Goal: Task Accomplishment & Management: Complete application form

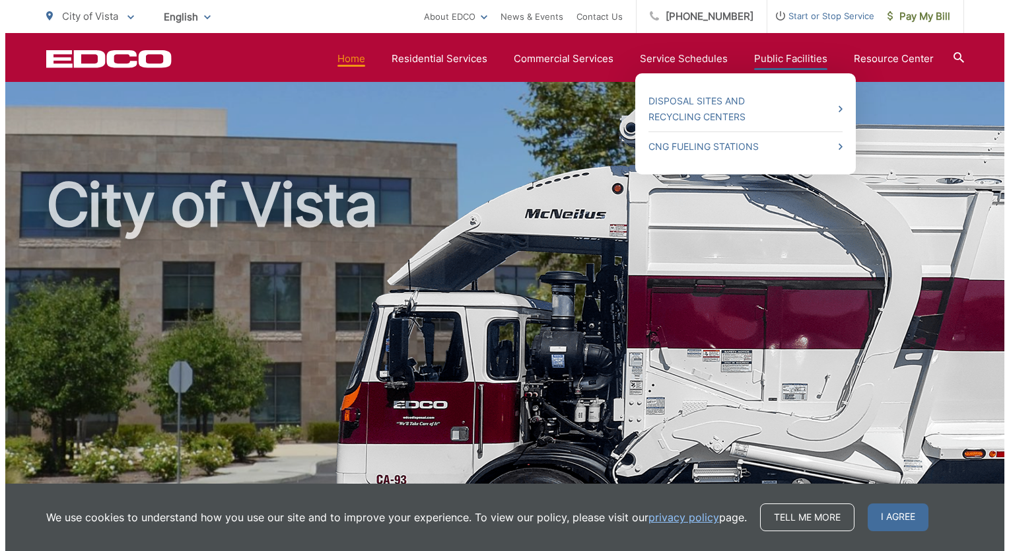
scroll to position [538, 0]
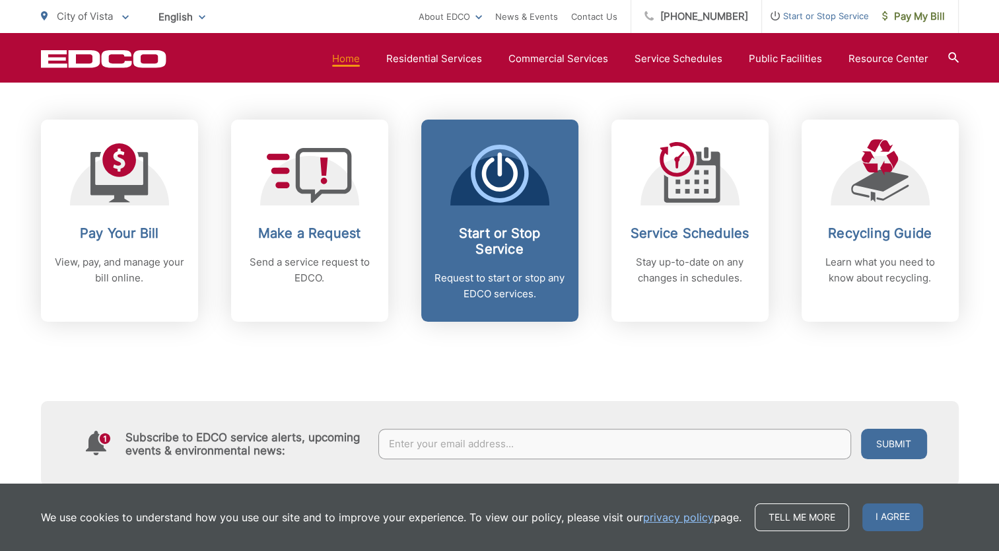
click at [509, 216] on span "Start or Stop Service Request to start or stop any EDCO services." at bounding box center [499, 221] width 157 height 202
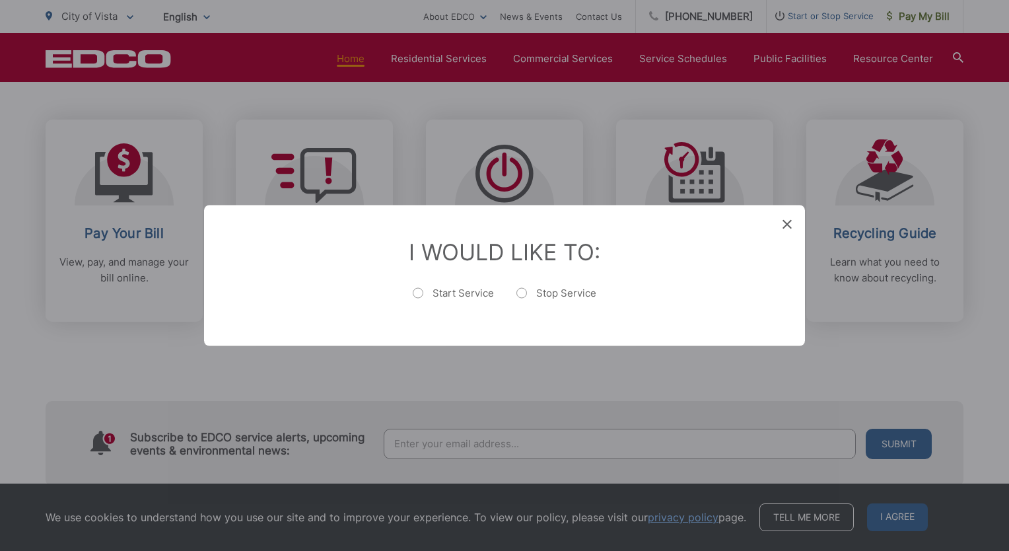
click at [421, 293] on label "Start Service" at bounding box center [453, 300] width 81 height 26
radio input "true"
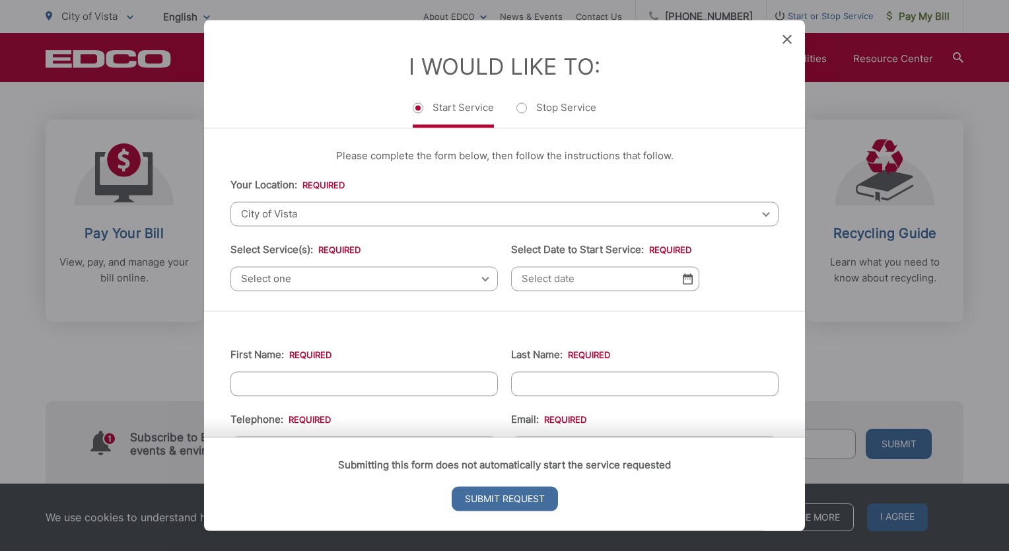
click at [687, 276] on img at bounding box center [688, 278] width 10 height 11
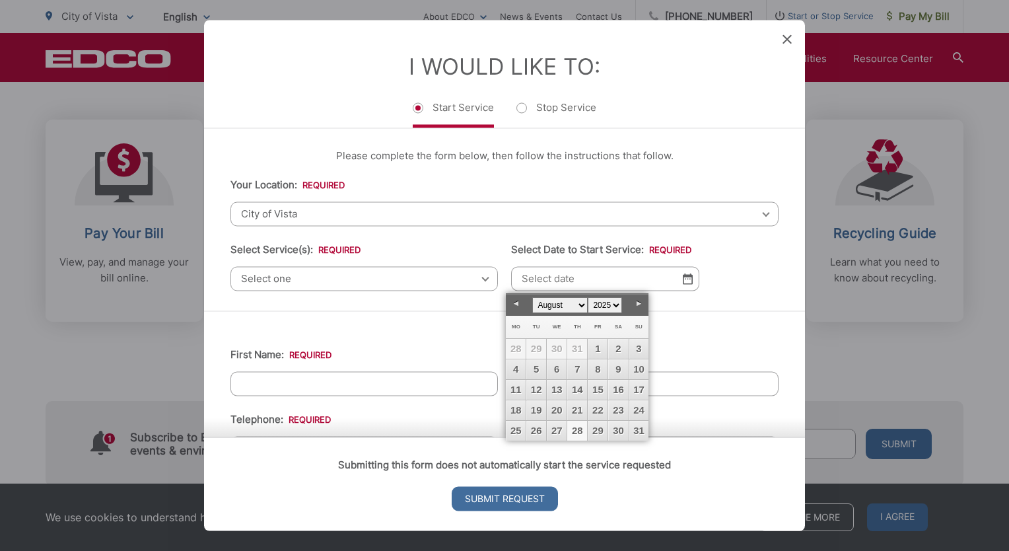
click at [581, 306] on select "January February March April May June July August September October November De…" at bounding box center [559, 305] width 55 height 16
click at [515, 389] on link "15" at bounding box center [516, 390] width 20 height 20
type input "[DATE]"
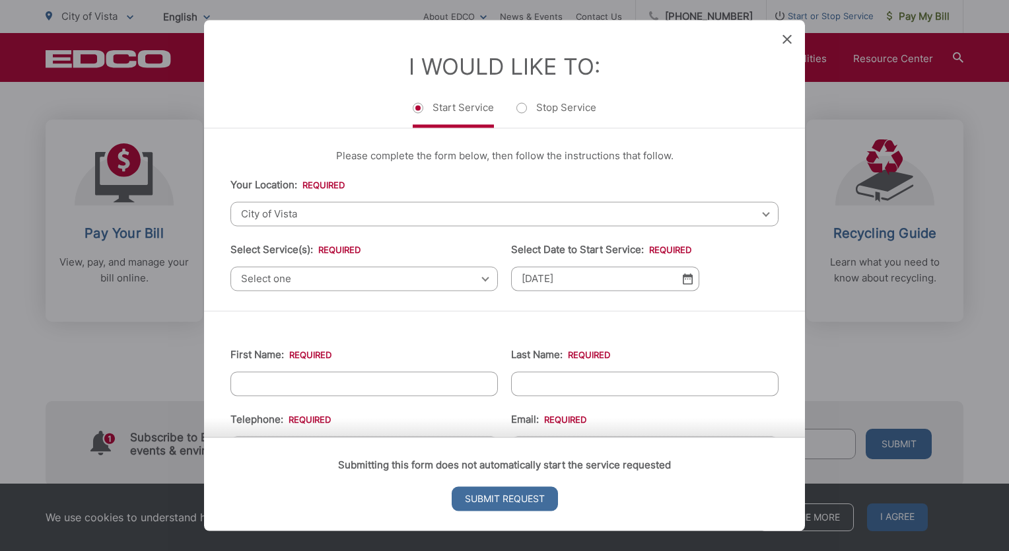
click at [479, 276] on div "Select one Select one Residential Curbside Pickup Commercial/Business Services …" at bounding box center [363, 278] width 267 height 24
click at [478, 279] on div "Select one Select one Residential Curbside Pickup Commercial/Business Services …" at bounding box center [363, 278] width 267 height 24
click at [320, 281] on span "Select one" at bounding box center [363, 278] width 267 height 24
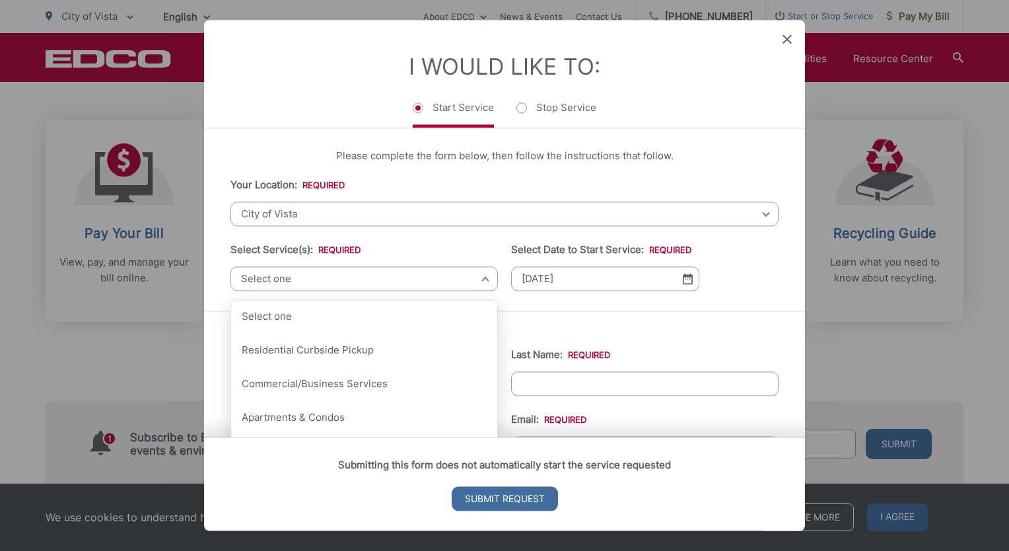
click at [283, 277] on span "Select one" at bounding box center [363, 278] width 267 height 24
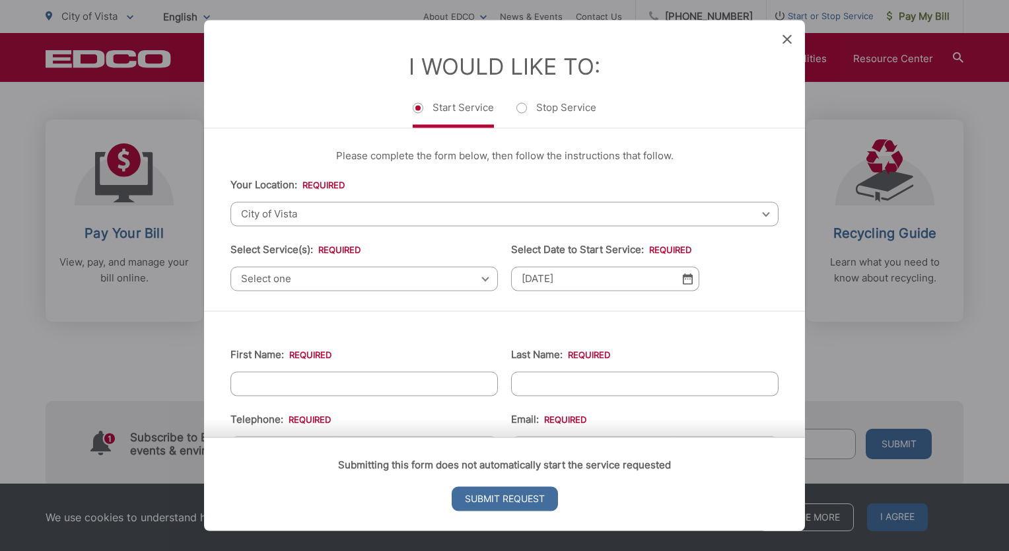
click at [477, 274] on span "Select one" at bounding box center [363, 278] width 267 height 24
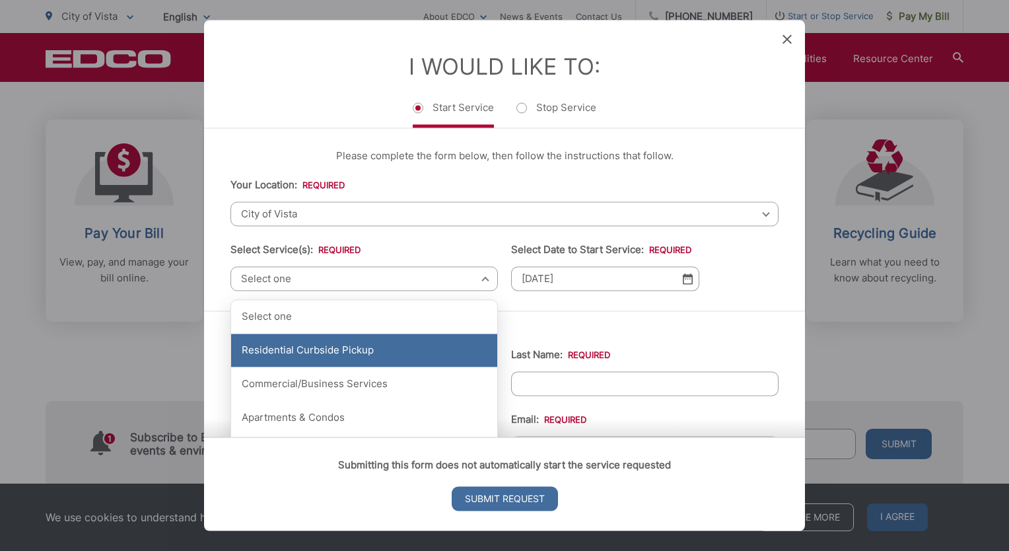
click at [355, 347] on div "Residential Curbside Pickup" at bounding box center [364, 350] width 266 height 33
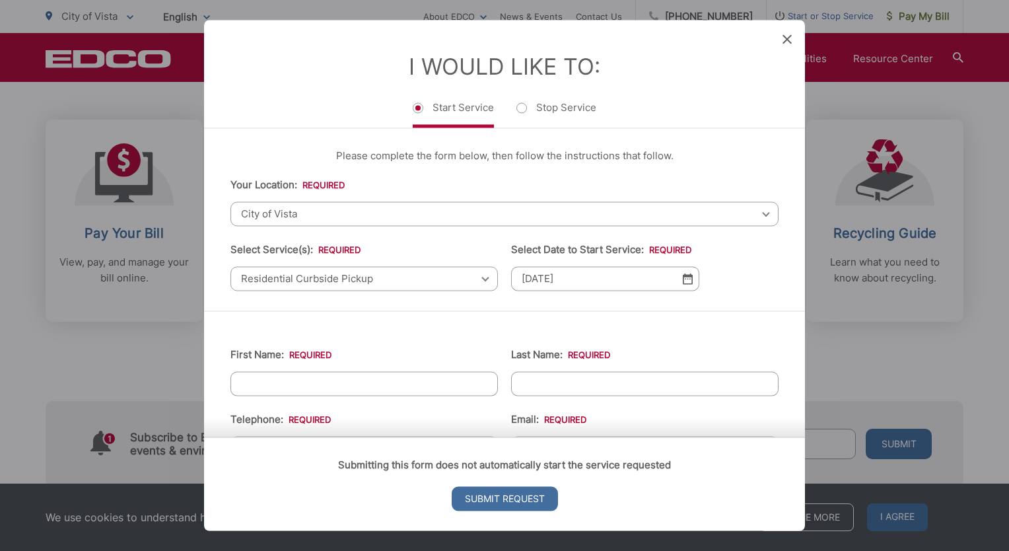
click at [388, 386] on input "First Name: *" at bounding box center [363, 383] width 267 height 24
type input "[PERSON_NAME]"
click at [567, 384] on input "Last Name: *" at bounding box center [644, 383] width 267 height 24
type input "[PERSON_NAME]-Pressing"
click at [689, 415] on li "Email: *" at bounding box center [644, 435] width 267 height 49
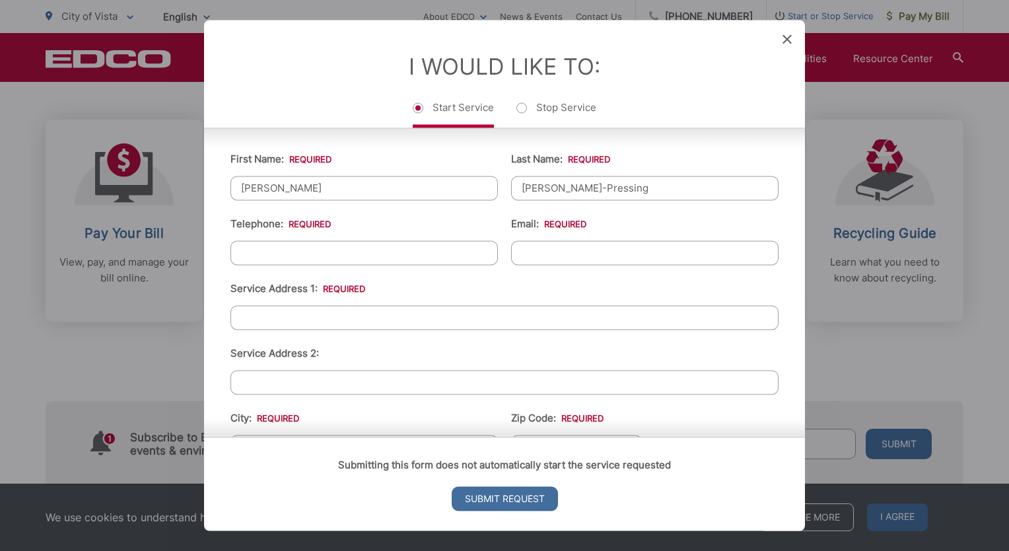
scroll to position [198, 0]
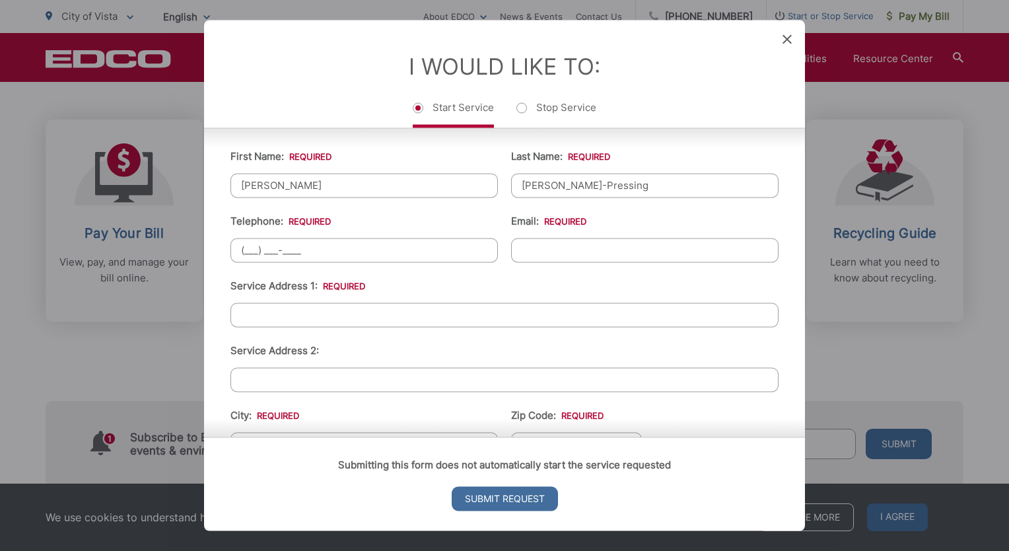
click at [296, 244] on input "(___) ___-____" at bounding box center [363, 250] width 267 height 24
type input "[PHONE_NUMBER]"
type input "[EMAIL_ADDRESS][DOMAIN_NAME]"
type input "Oceanside"
type input "92056"
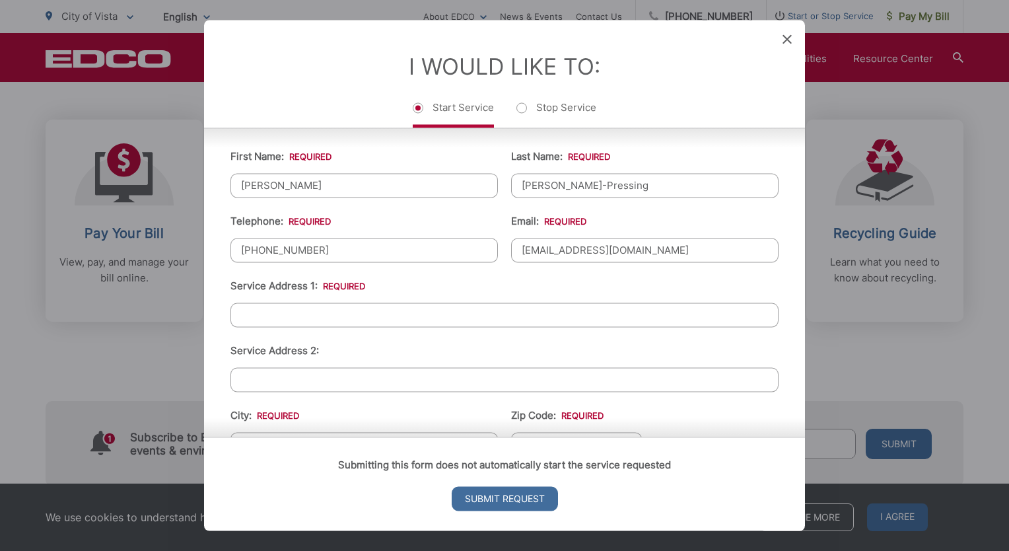
type input "[STREET_ADDRESS]"
drag, startPoint x: 561, startPoint y: 250, endPoint x: 726, endPoint y: 255, distance: 165.2
click at [726, 255] on input "[EMAIL_ADDRESS][DOMAIN_NAME]" at bounding box center [644, 250] width 267 height 24
type input "[EMAIL_ADDRESS][DOMAIN_NAME]"
click at [362, 313] on input "Service Address 1: *" at bounding box center [504, 314] width 548 height 24
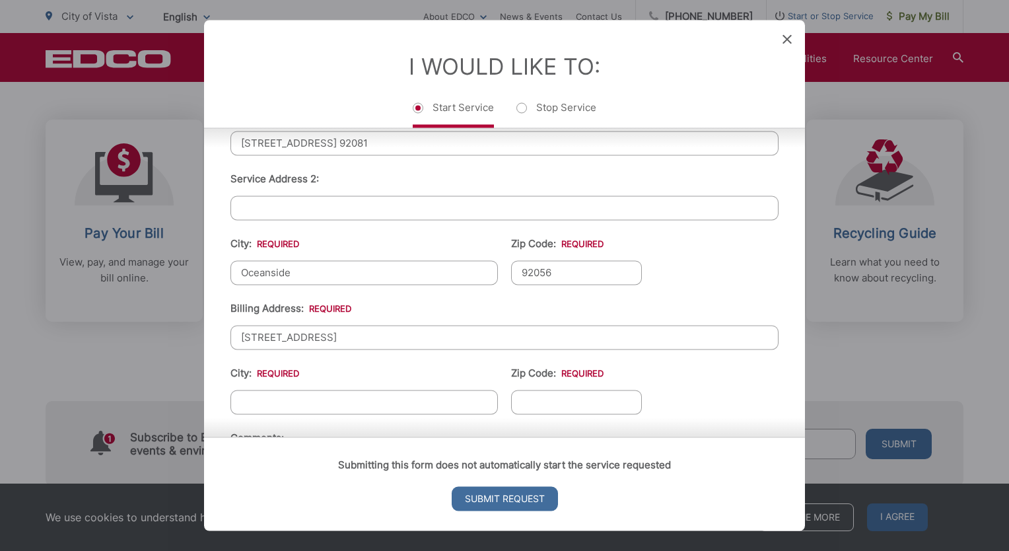
scroll to position [396, 0]
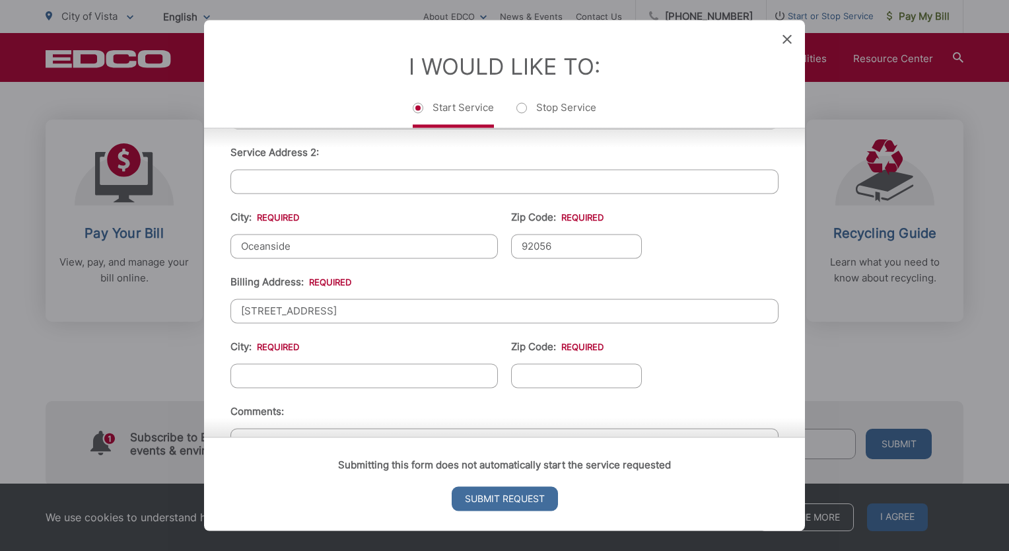
type input "[STREET_ADDRESS] 92081"
click at [411, 240] on input "Oceanside" at bounding box center [363, 246] width 267 height 24
type input "O"
type input "Vista"
drag, startPoint x: 534, startPoint y: 242, endPoint x: 552, endPoint y: 244, distance: 17.9
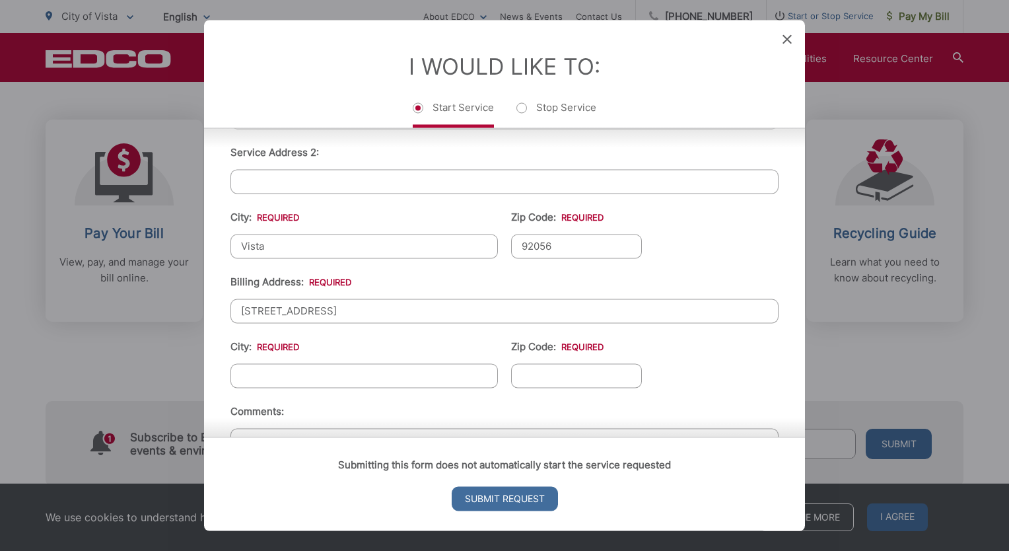
click at [552, 244] on input "92056" at bounding box center [576, 246] width 131 height 24
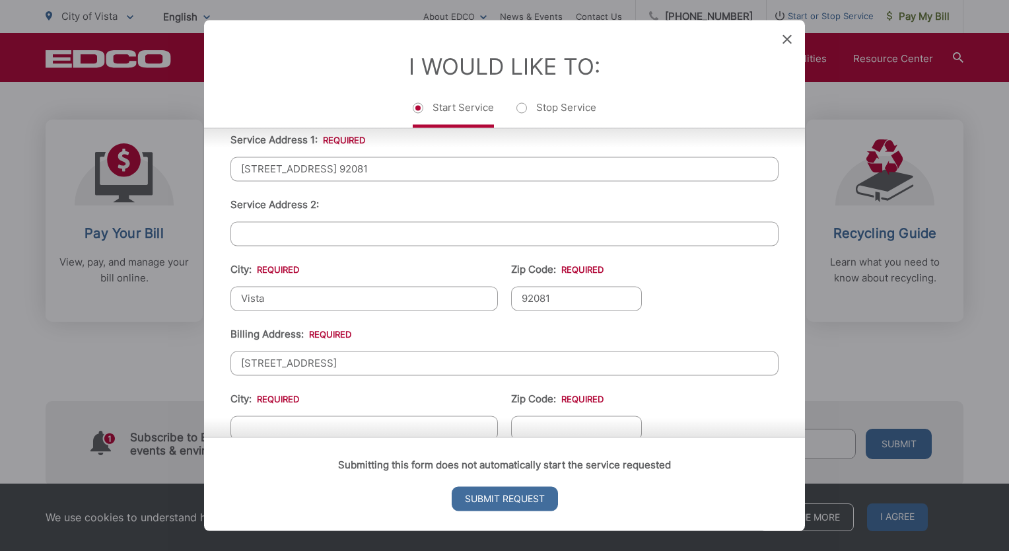
scroll to position [264, 0]
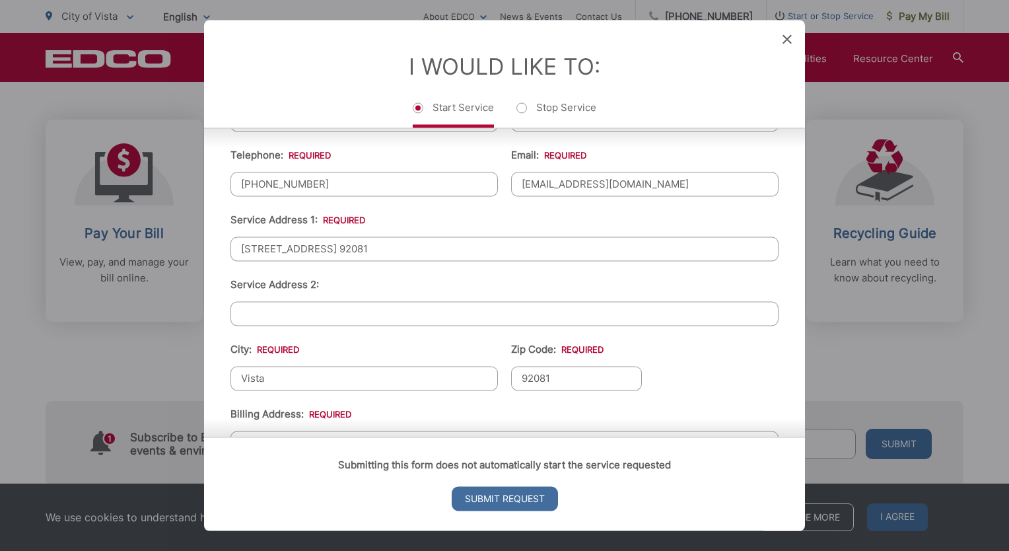
type input "92081"
click at [357, 370] on input "Vista" at bounding box center [363, 378] width 267 height 24
type input "V"
drag, startPoint x: 565, startPoint y: 382, endPoint x: 558, endPoint y: 379, distance: 8.0
click at [565, 382] on input "92081" at bounding box center [576, 378] width 131 height 24
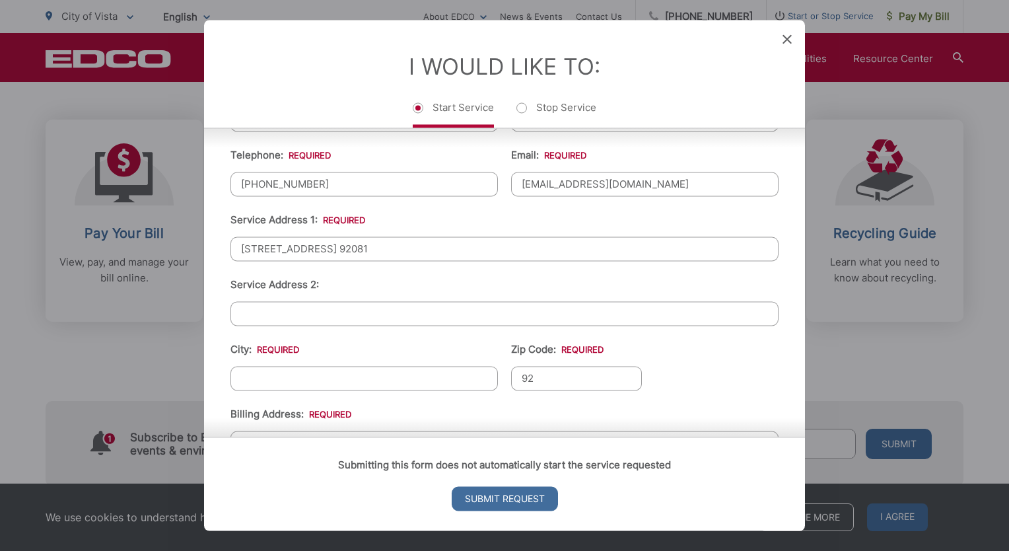
type input "9"
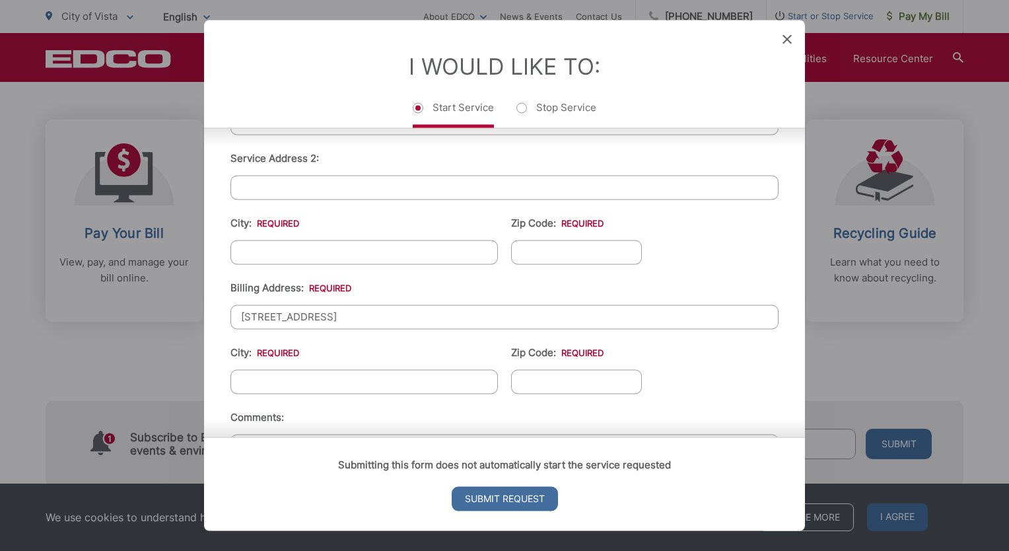
scroll to position [486, 0]
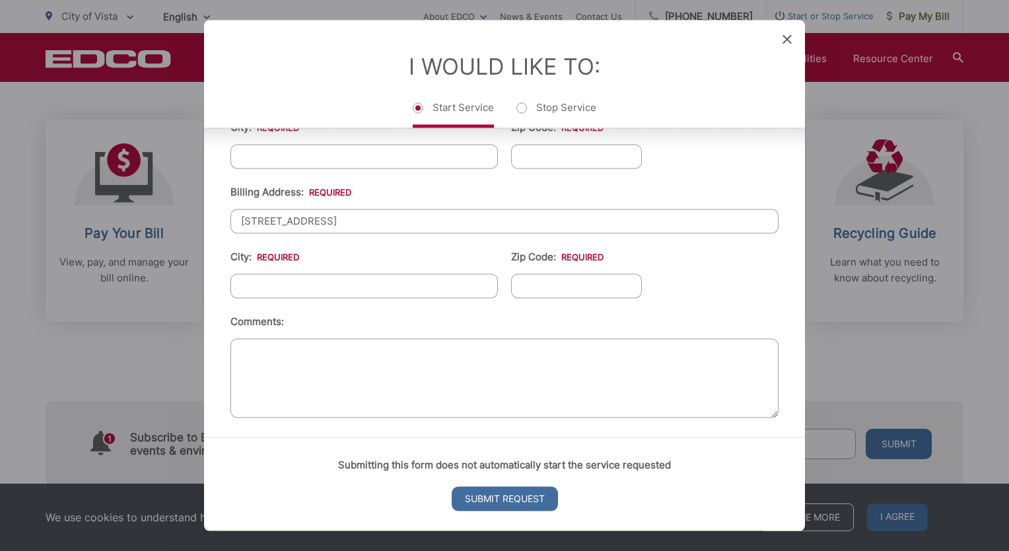
click at [407, 217] on input "[STREET_ADDRESS]" at bounding box center [504, 221] width 548 height 24
type input "3"
click at [378, 363] on textarea "Comments:" at bounding box center [504, 377] width 548 height 79
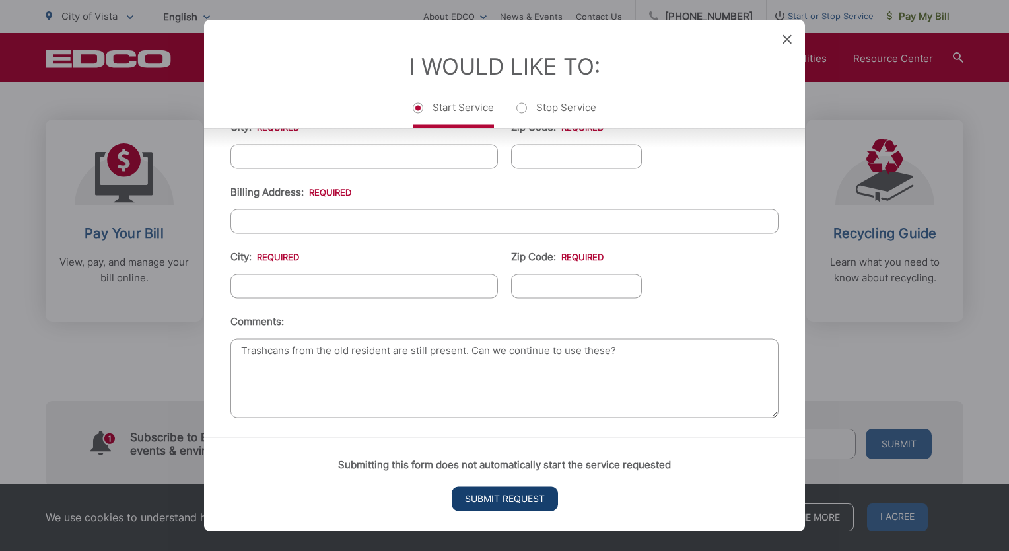
type textarea "Trashcans from the old resident are still present. Can we continue to use these?"
click at [499, 498] on input "Submit Request" at bounding box center [505, 499] width 106 height 24
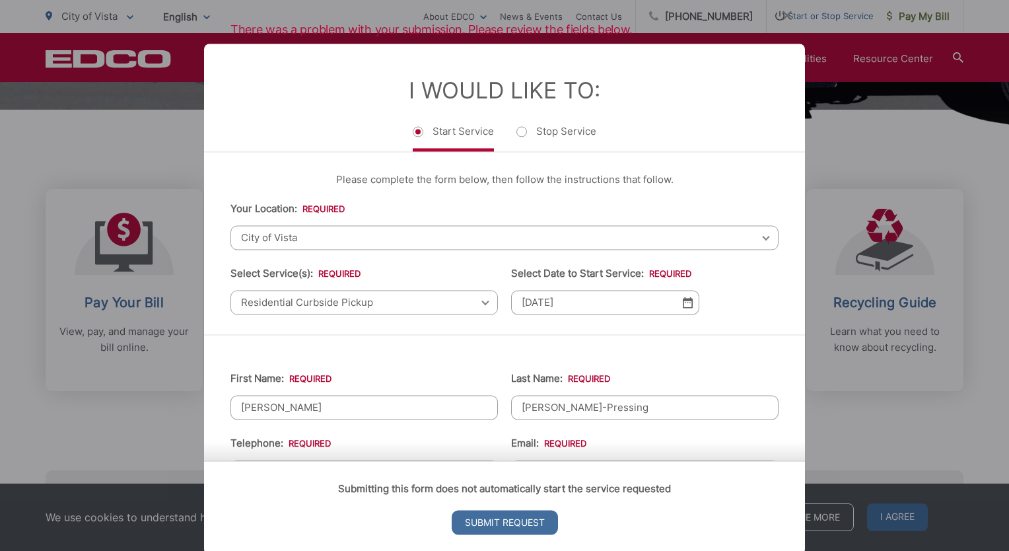
scroll to position [0, 0]
click at [752, 232] on span "City of Vista" at bounding box center [504, 237] width 548 height 24
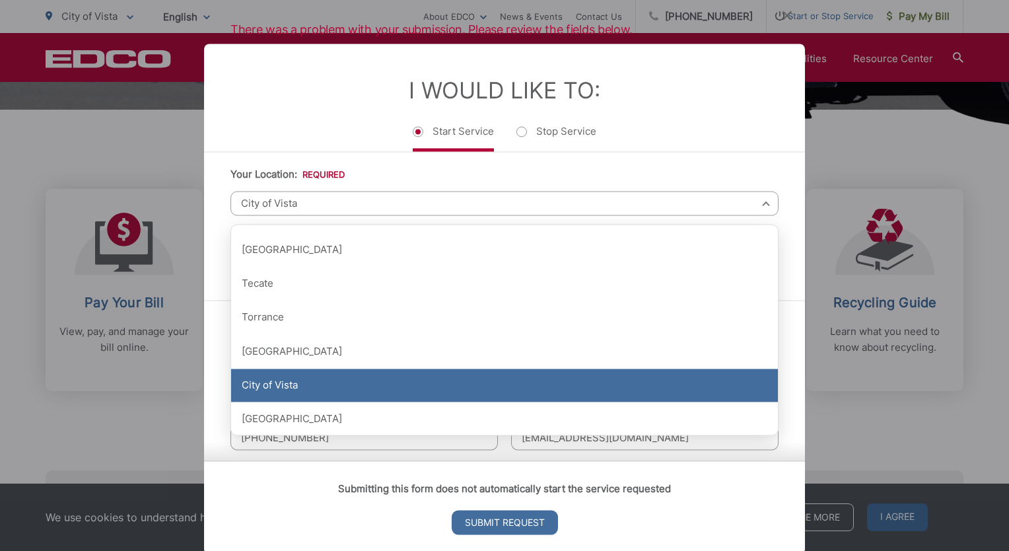
scroll to position [66, 0]
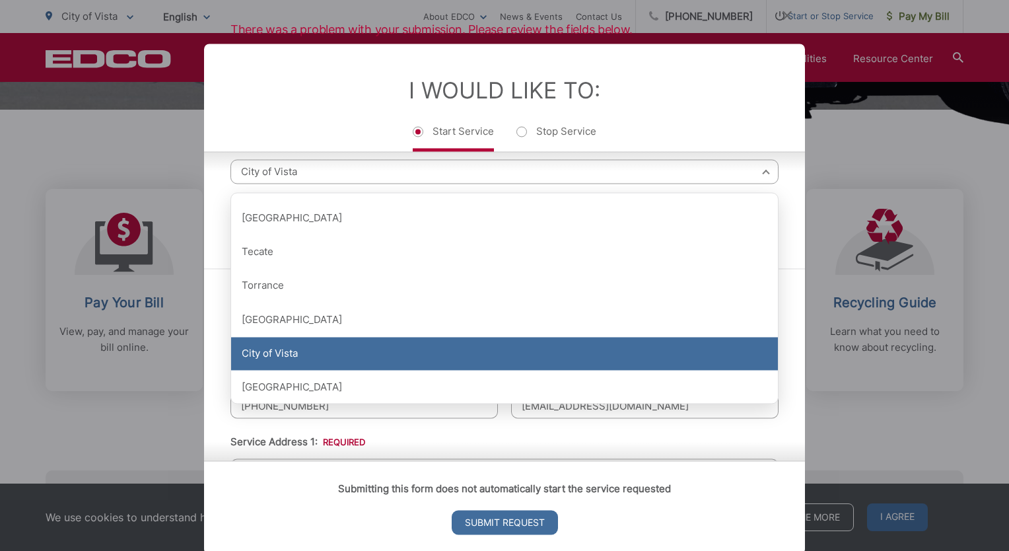
click at [315, 347] on div "City of Vista" at bounding box center [504, 353] width 547 height 33
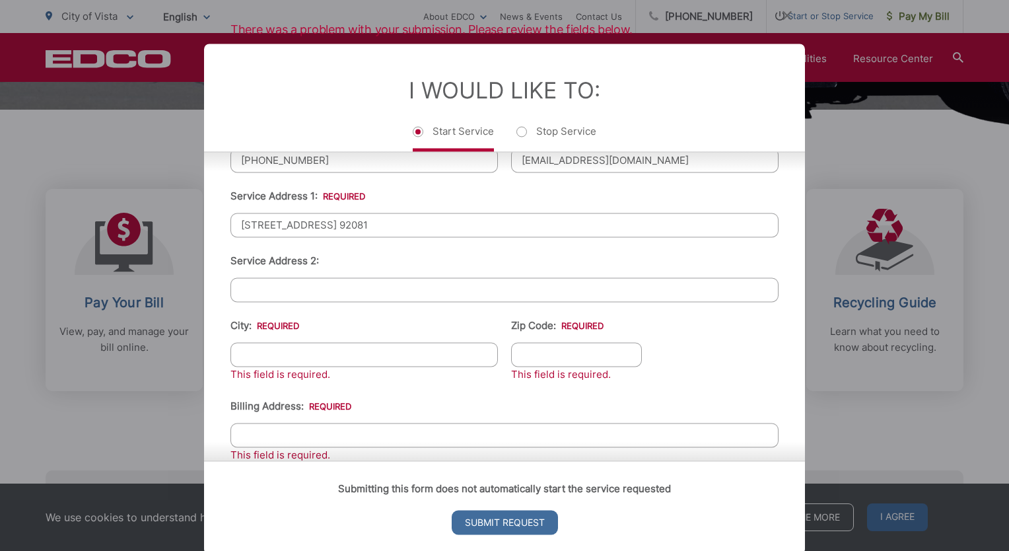
scroll to position [330, 0]
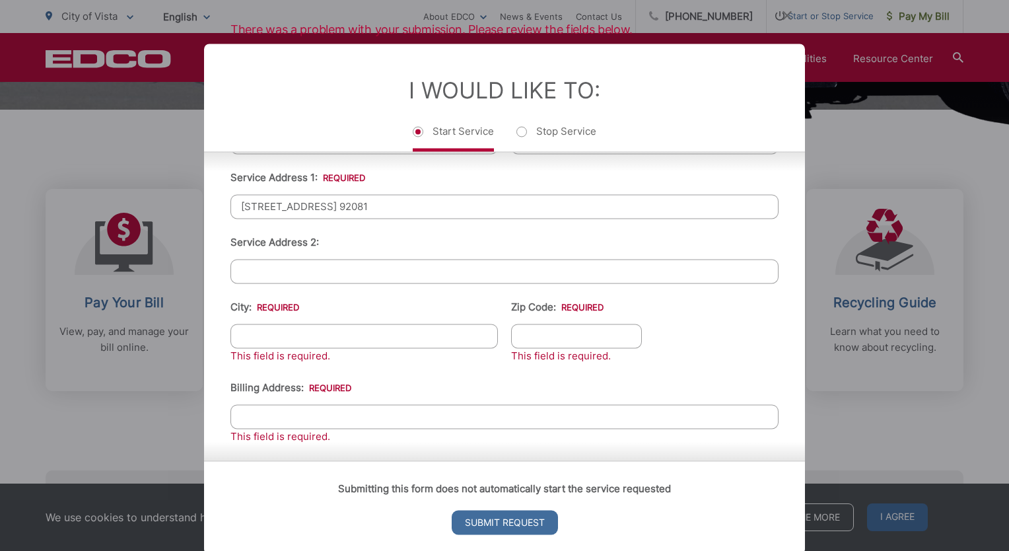
drag, startPoint x: 396, startPoint y: 205, endPoint x: 435, endPoint y: 205, distance: 38.3
click at [435, 205] on input "[STREET_ADDRESS] 92081" at bounding box center [504, 206] width 548 height 24
type input "[STREET_ADDRESS]"
click at [536, 331] on input "Zip Code: *" at bounding box center [576, 336] width 131 height 24
paste input "92081"
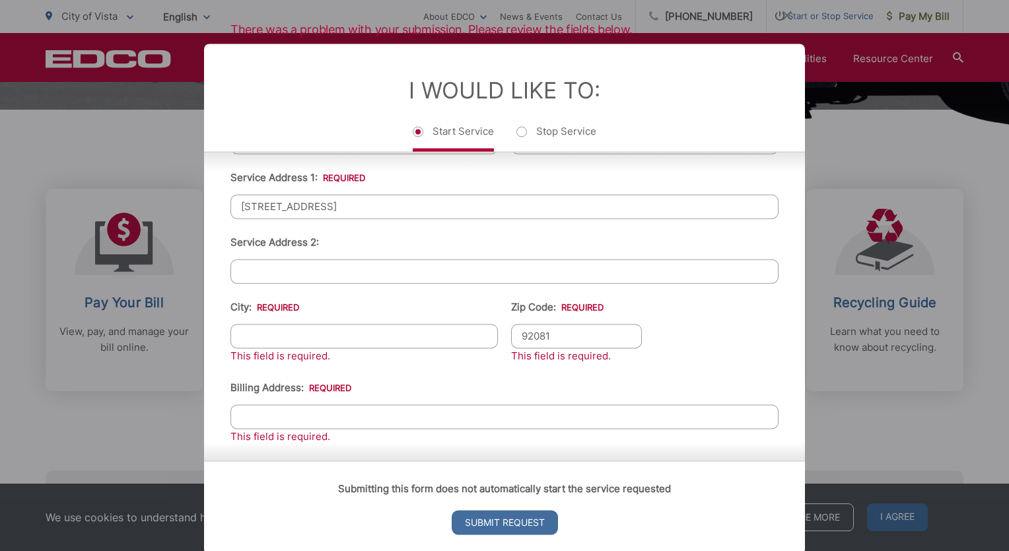
type input "92081"
drag, startPoint x: 351, startPoint y: 205, endPoint x: 373, endPoint y: 205, distance: 21.8
click at [394, 205] on input "[STREET_ADDRESS]" at bounding box center [504, 206] width 548 height 24
click at [294, 335] on input "City: *" at bounding box center [363, 336] width 267 height 24
paste input "Vista CA."
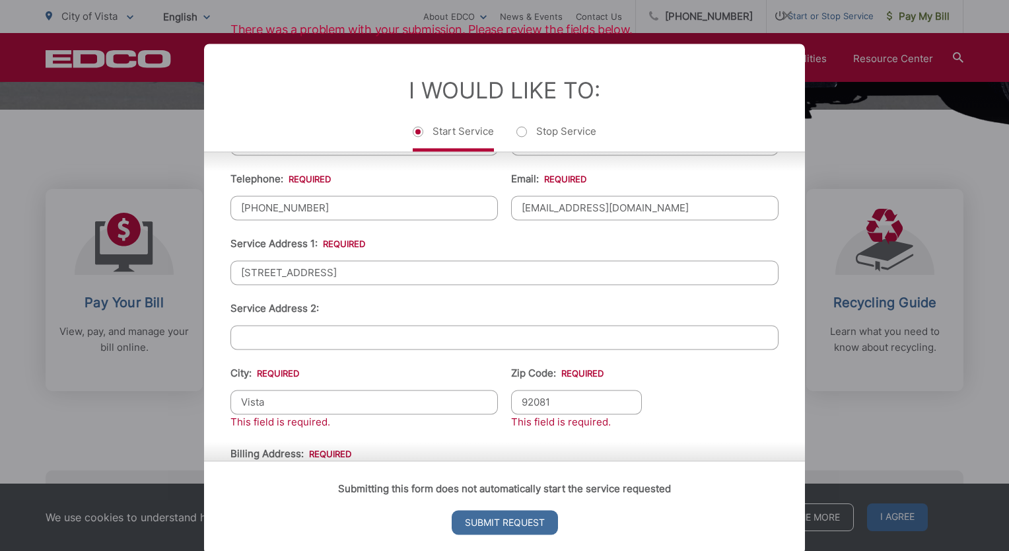
scroll to position [264, 0]
type input "Vista"
drag, startPoint x: 351, startPoint y: 270, endPoint x: 411, endPoint y: 273, distance: 60.8
click at [407, 273] on input "[STREET_ADDRESS]" at bounding box center [504, 272] width 548 height 24
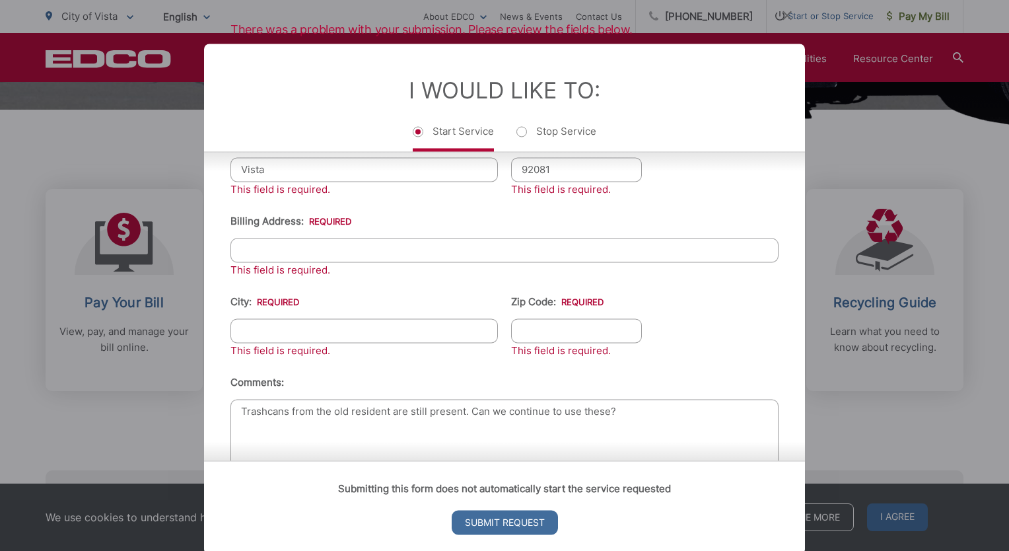
scroll to position [528, 0]
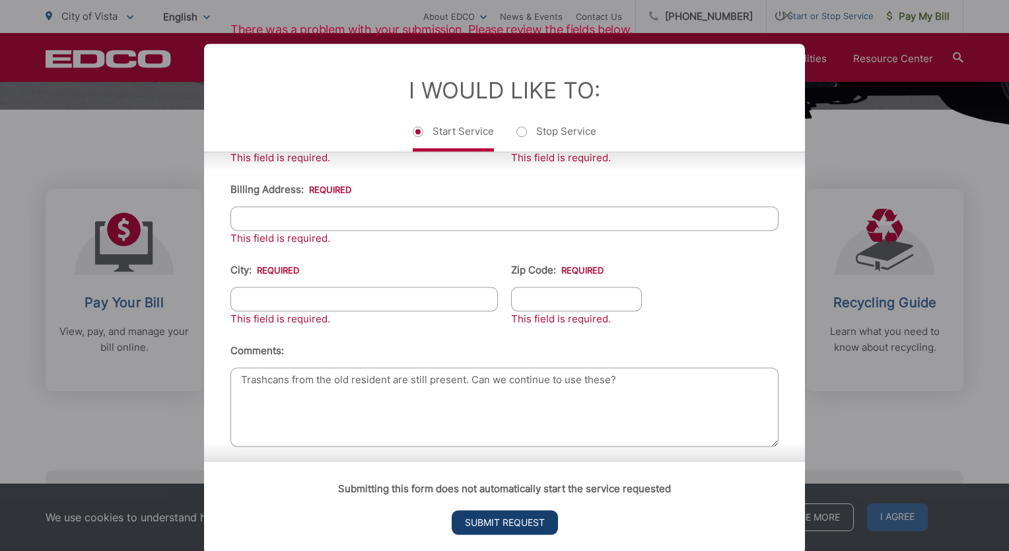
type input "2282 [GEOGRAPHIC_DATA]"
click at [510, 520] on input "Submit Request" at bounding box center [505, 522] width 106 height 24
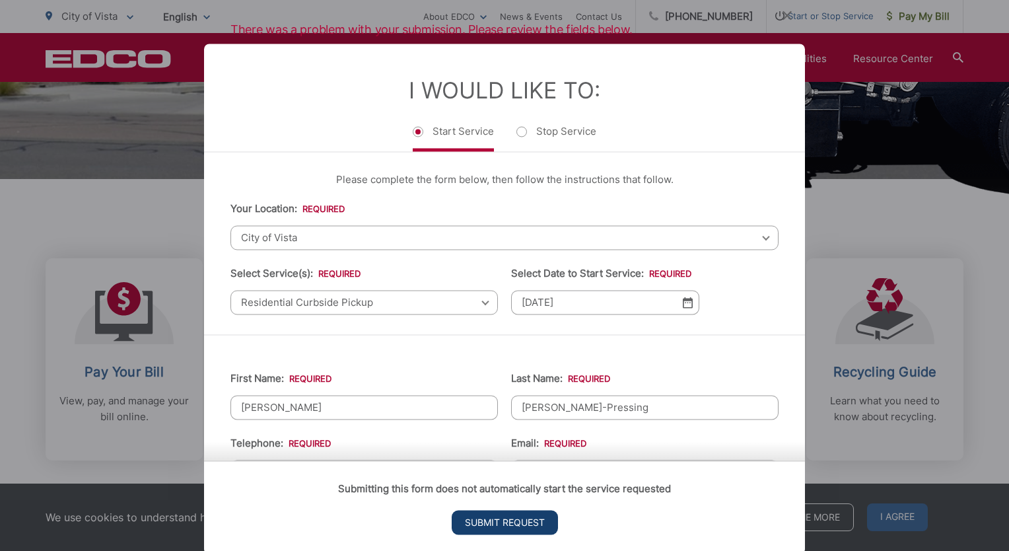
click at [501, 520] on input "Submit Request" at bounding box center [505, 522] width 106 height 24
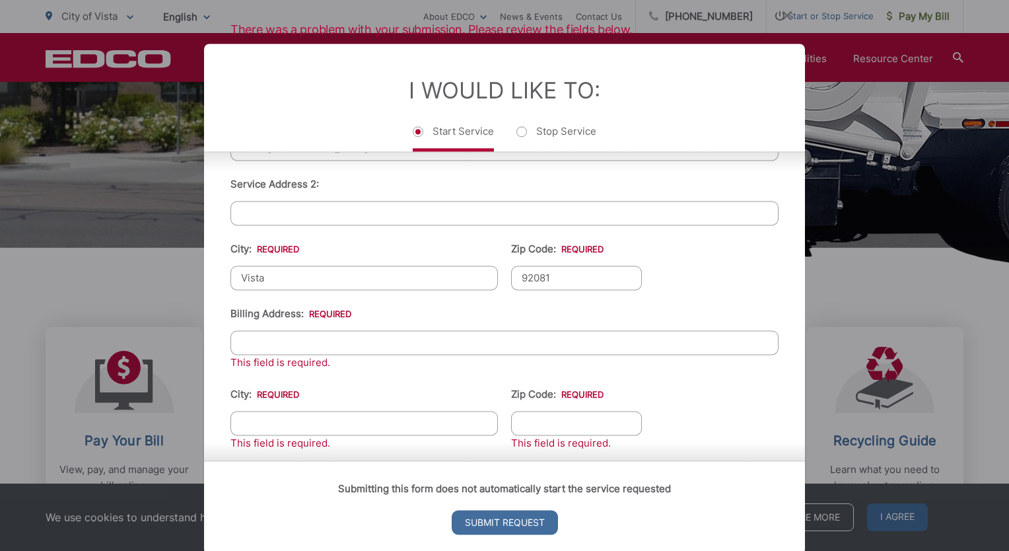
scroll to position [392, 0]
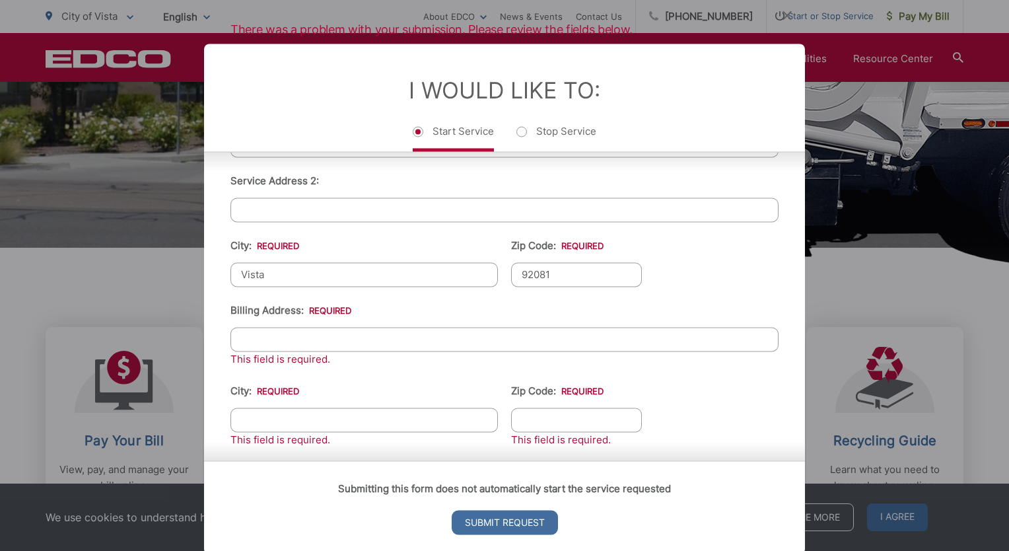
click at [261, 340] on input "Billing Address: *" at bounding box center [504, 339] width 548 height 24
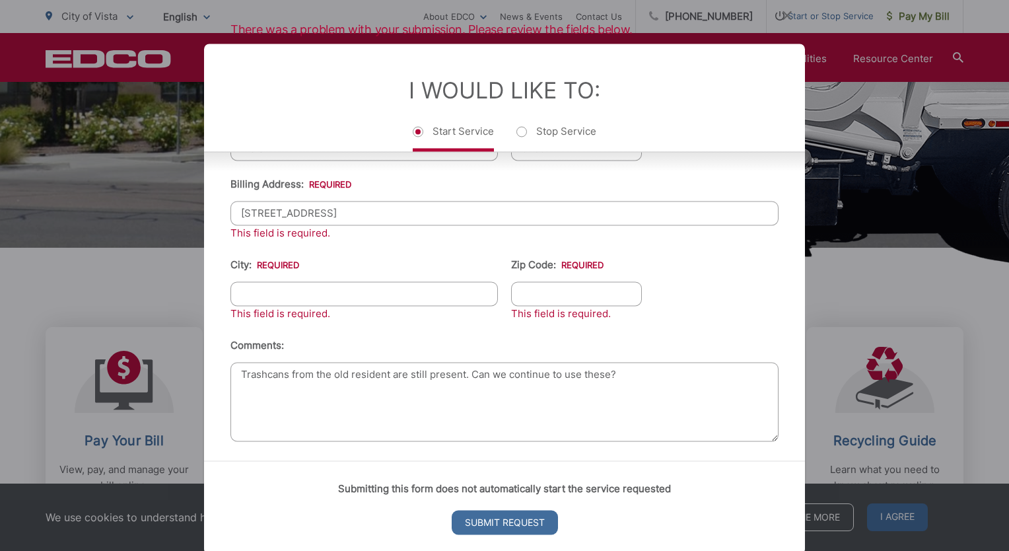
type input "[STREET_ADDRESS]"
click at [298, 289] on input "City: *" at bounding box center [363, 293] width 267 height 24
type input "vista"
click at [532, 287] on input "Zip Code: *" at bounding box center [576, 293] width 131 height 24
type input "92081"
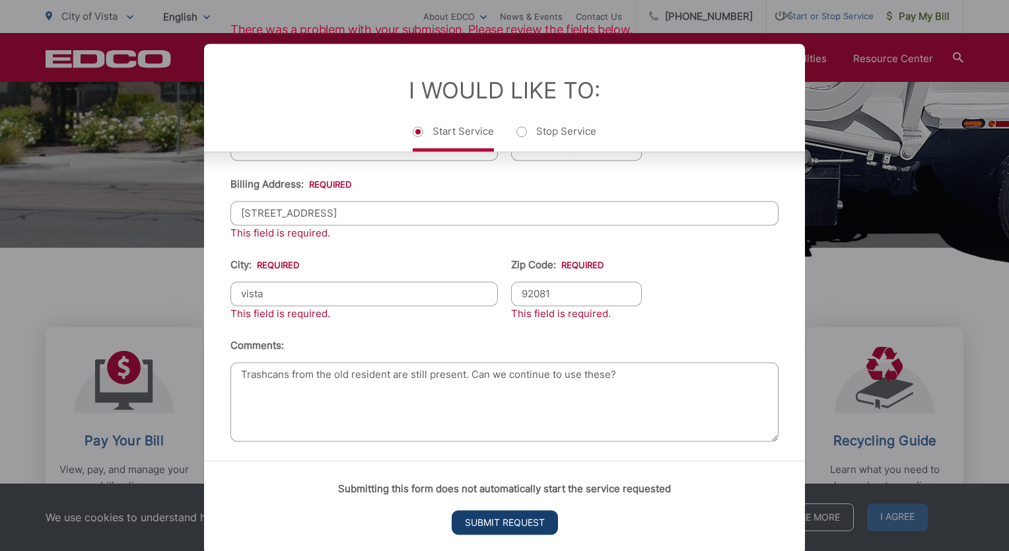
click at [503, 522] on input "Submit Request" at bounding box center [505, 522] width 106 height 24
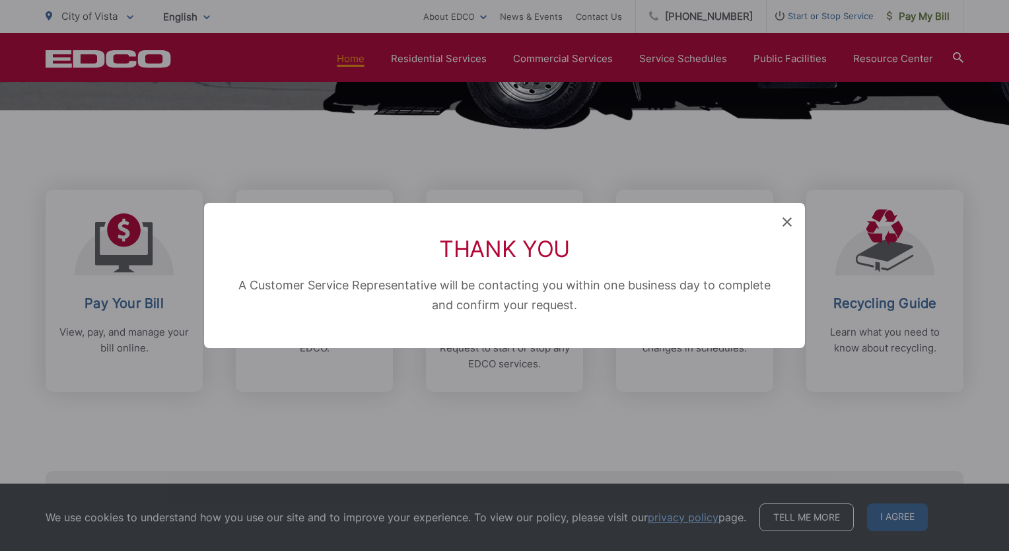
scroll to position [13, 5]
click at [785, 222] on icon at bounding box center [787, 221] width 9 height 9
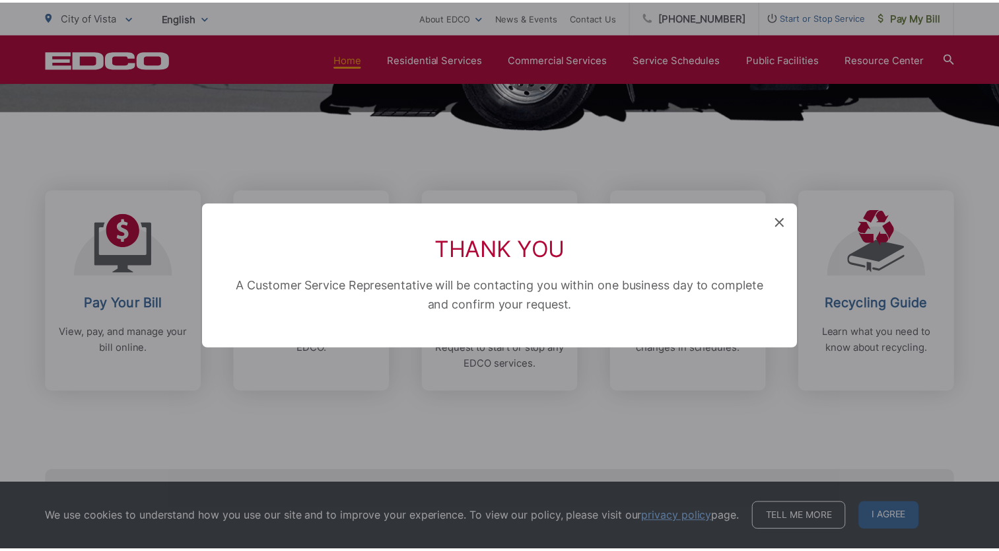
scroll to position [538, 0]
